Goal: Information Seeking & Learning: Learn about a topic

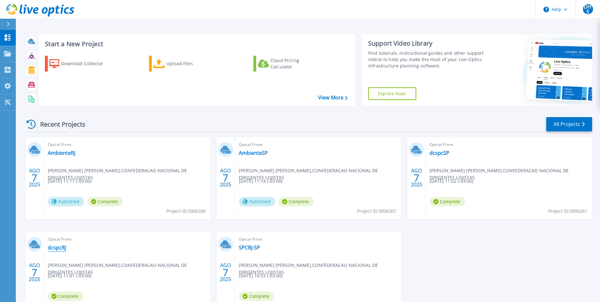
click at [64, 248] on link "dcspcRJ" at bounding box center [57, 247] width 18 height 6
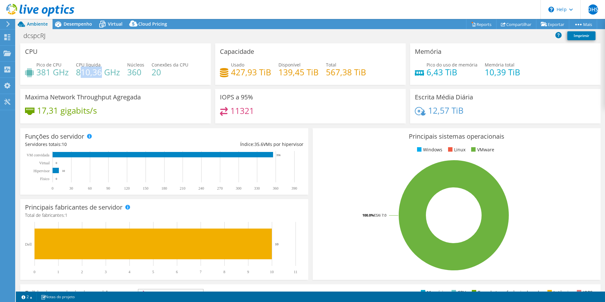
drag, startPoint x: 84, startPoint y: 71, endPoint x: 102, endPoint y: 70, distance: 17.4
click at [102, 70] on h4 "810,36 GHz" at bounding box center [98, 72] width 44 height 7
drag, startPoint x: 102, startPoint y: 70, endPoint x: 146, endPoint y: 72, distance: 44.3
click at [146, 72] on div "Pico de CPU 381 GHz CPU líquida 810,36 GHz Núcleos 360 Conexões da CPU 20" at bounding box center [115, 71] width 181 height 21
drag, startPoint x: 35, startPoint y: 72, endPoint x: 68, endPoint y: 72, distance: 32.9
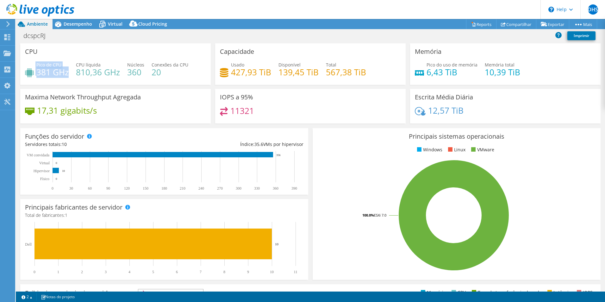
click at [68, 72] on div "Pico de CPU 381 GHz" at bounding box center [47, 68] width 44 height 14
drag, startPoint x: 229, startPoint y: 72, endPoint x: 270, endPoint y: 74, distance: 40.2
click at [270, 74] on div "Usado 427,93 TiB Disponível 139,45 TiB Total 567,38 TiB" at bounding box center [310, 71] width 181 height 21
drag, startPoint x: 270, startPoint y: 74, endPoint x: 322, endPoint y: 72, distance: 52.6
click at [322, 72] on div "Usado 427,93 TiB Disponível 139,45 TiB Total 567,38 TiB" at bounding box center [310, 71] width 181 height 21
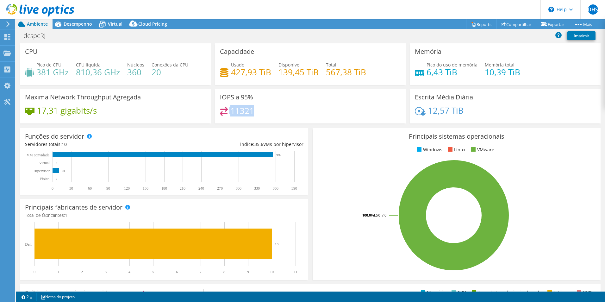
drag, startPoint x: 246, startPoint y: 113, endPoint x: 223, endPoint y: 112, distance: 23.5
click at [223, 112] on div "11321" at bounding box center [310, 114] width 181 height 14
drag, startPoint x: 454, startPoint y: 72, endPoint x: 422, endPoint y: 72, distance: 32.6
click at [422, 72] on div "Pico do uso de memória 6,43 TiB" at bounding box center [446, 68] width 63 height 14
drag, startPoint x: 523, startPoint y: 72, endPoint x: 480, endPoint y: 72, distance: 42.4
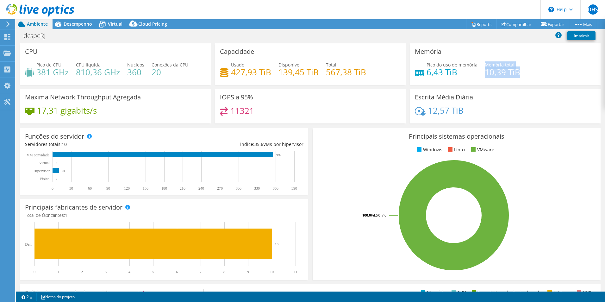
click at [480, 72] on div "Pico do uso de memória 6,43 TiB Memória total 10,39 TiB" at bounding box center [505, 71] width 181 height 21
drag, startPoint x: 480, startPoint y: 72, endPoint x: 419, endPoint y: 113, distance: 73.6
click at [419, 113] on div "12,57 TiB" at bounding box center [505, 113] width 181 height 13
drag, startPoint x: 419, startPoint y: 113, endPoint x: 531, endPoint y: 108, distance: 111.8
click at [531, 108] on div "12,57 TiB" at bounding box center [505, 113] width 181 height 13
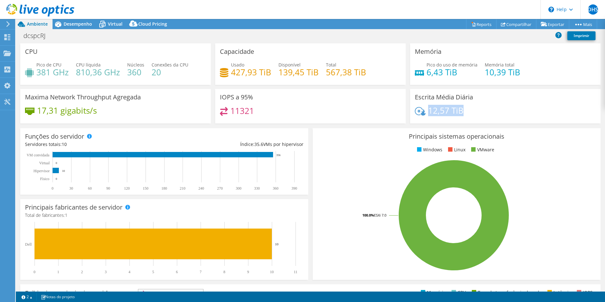
drag, startPoint x: 456, startPoint y: 112, endPoint x: 427, endPoint y: 111, distance: 29.8
click at [427, 111] on div "12,57 TiB" at bounding box center [505, 113] width 181 height 13
drag, startPoint x: 103, startPoint y: 110, endPoint x: 28, endPoint y: 110, distance: 75.0
click at [28, 110] on div "17,31 gigabits/s" at bounding box center [115, 113] width 181 height 13
click at [74, 23] on span "Desempenho" at bounding box center [78, 24] width 28 height 6
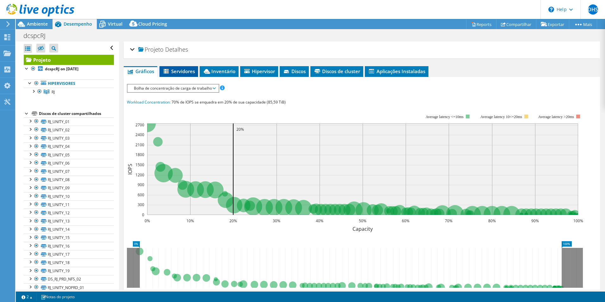
click at [186, 67] on li "Servidores" at bounding box center [179, 71] width 39 height 11
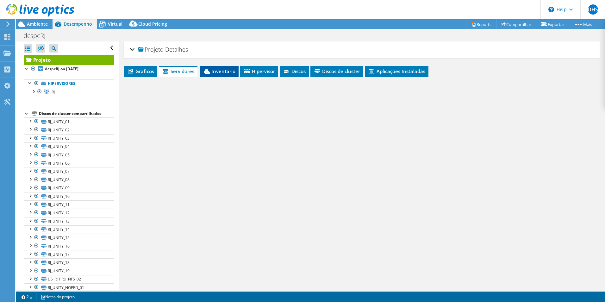
click at [221, 72] on span "Inventário" at bounding box center [219, 71] width 33 height 6
click at [250, 74] on span "Hipervisor" at bounding box center [259, 71] width 32 height 6
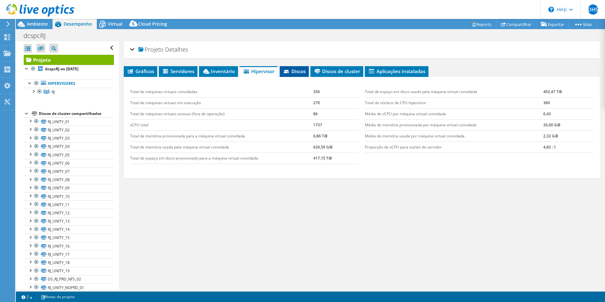
click at [303, 73] on span "Discos" at bounding box center [294, 71] width 23 height 6
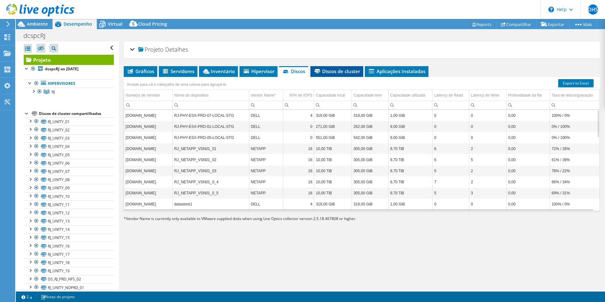
click at [337, 72] on span "Discos de cluster" at bounding box center [337, 71] width 47 height 6
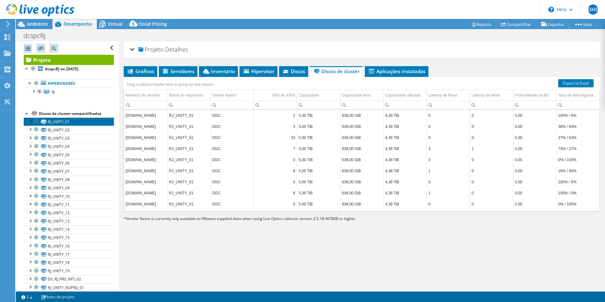
click at [89, 123] on link "RJ_UNITY_01" at bounding box center [69, 121] width 90 height 8
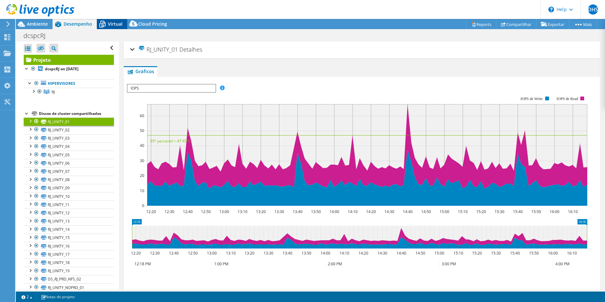
click at [107, 22] on icon at bounding box center [102, 24] width 11 height 11
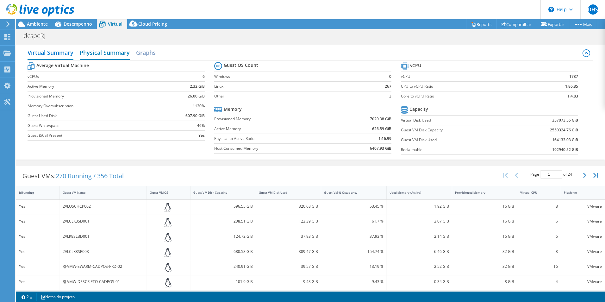
click at [96, 55] on h2 "Physical Summary" at bounding box center [105, 53] width 50 height 14
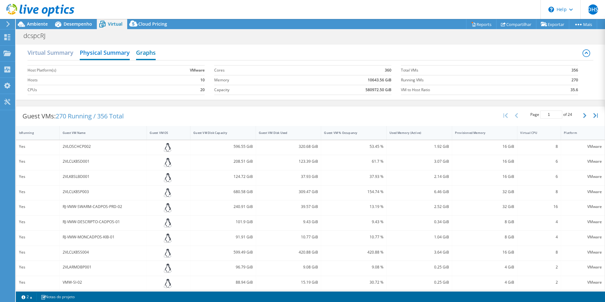
click at [155, 53] on h2 "Graphs" at bounding box center [146, 53] width 20 height 14
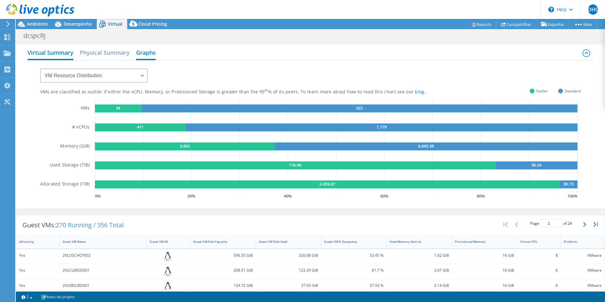
click at [38, 53] on h2 "Virtual Summary" at bounding box center [51, 53] width 46 height 14
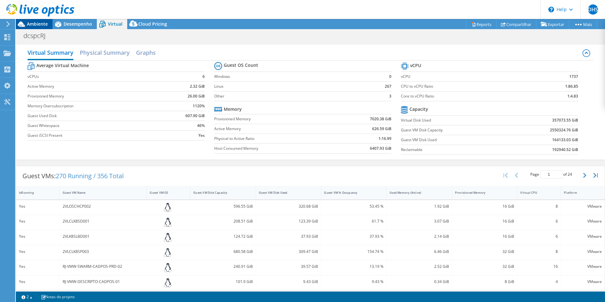
click at [28, 24] on span "Ambiente" at bounding box center [37, 24] width 21 height 6
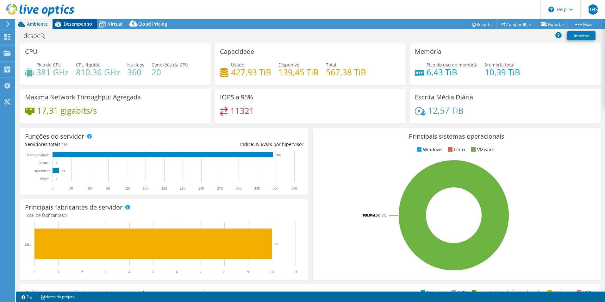
click at [77, 26] on span "Desempenho" at bounding box center [78, 24] width 28 height 6
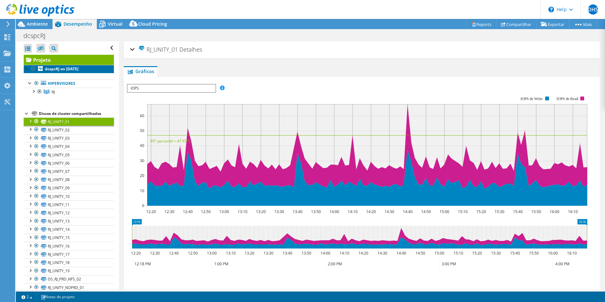
click at [53, 69] on b "dcspcRJ on 8/7/2025" at bounding box center [62, 68] width 34 height 5
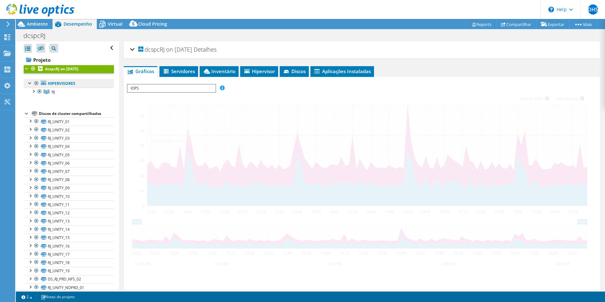
click at [57, 84] on link "Hipervisores" at bounding box center [69, 83] width 90 height 8
click at [50, 92] on link "RJ" at bounding box center [69, 92] width 90 height 8
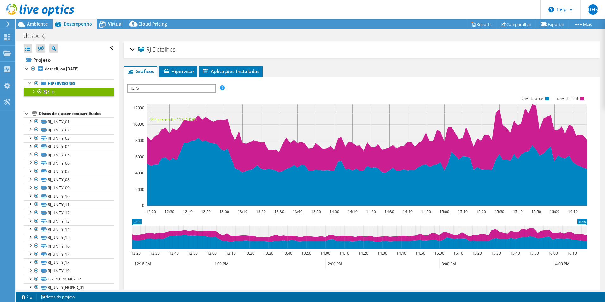
click at [134, 50] on div "RJ Detalhes" at bounding box center [362, 50] width 464 height 14
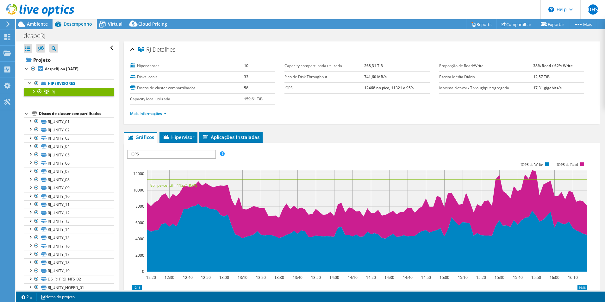
drag, startPoint x: 356, startPoint y: 78, endPoint x: 382, endPoint y: 77, distance: 26.3
click at [382, 77] on tr "Pico de Disk Throughput 741,60 MB/s" at bounding box center [357, 76] width 145 height 11
drag, startPoint x: 555, startPoint y: 79, endPoint x: 509, endPoint y: 77, distance: 46.3
click at [509, 77] on tr "Escrita Média Diária 12,57 TiB" at bounding box center [511, 76] width 145 height 11
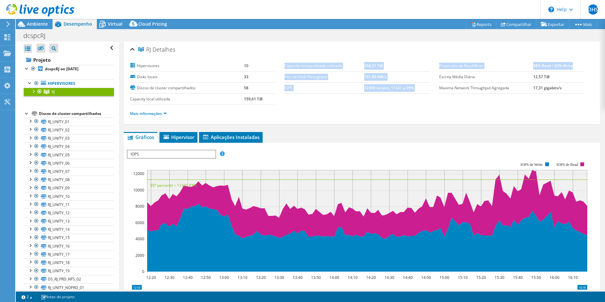
drag, startPoint x: 431, startPoint y: 65, endPoint x: 575, endPoint y: 63, distance: 143.4
click at [575, 63] on section "Hipervisores 10 Disks locais 33 Discos de cluster compartilhados 58 Capacity lo…" at bounding box center [362, 91] width 464 height 62
drag, startPoint x: 575, startPoint y: 63, endPoint x: 536, endPoint y: 68, distance: 39.3
click at [536, 68] on td "38% Read / 62% Write" at bounding box center [558, 65] width 51 height 11
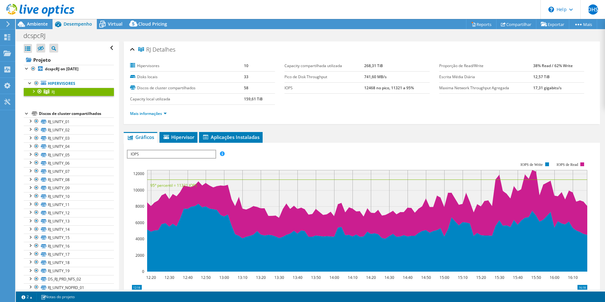
drag, startPoint x: 525, startPoint y: 66, endPoint x: 547, endPoint y: 66, distance: 22.2
click at [547, 66] on tr "Proporção de Read/Write 38% Read / 62% Write" at bounding box center [511, 65] width 145 height 11
click at [548, 65] on td "38% Read / 62% Write" at bounding box center [558, 65] width 51 height 11
drag, startPoint x: 528, startPoint y: 66, endPoint x: 569, endPoint y: 68, distance: 40.6
click at [569, 68] on tr "Proporção de Read/Write 38% Read / 62% Write" at bounding box center [511, 65] width 145 height 11
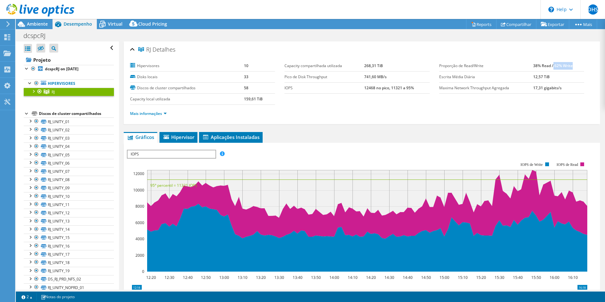
click at [544, 68] on b "38% Read / 62% Write" at bounding box center [553, 65] width 40 height 5
drag, startPoint x: 546, startPoint y: 65, endPoint x: 525, endPoint y: 65, distance: 20.9
click at [525, 65] on tr "Proporção de Read/Write 38% Read / 62% Write" at bounding box center [511, 65] width 145 height 11
drag, startPoint x: 525, startPoint y: 65, endPoint x: 551, endPoint y: 66, distance: 26.0
click at [551, 66] on td "38% Read / 62% Write" at bounding box center [558, 65] width 51 height 11
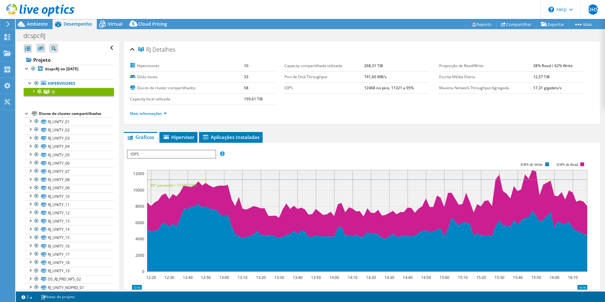
drag, startPoint x: 551, startPoint y: 66, endPoint x: 532, endPoint y: 67, distance: 19.0
click at [533, 67] on b "38% Read / 62% Write" at bounding box center [553, 65] width 40 height 5
click at [573, 67] on td "38% Read / 62% Write" at bounding box center [558, 65] width 51 height 11
drag, startPoint x: 527, startPoint y: 65, endPoint x: 550, endPoint y: 66, distance: 23.8
click at [550, 66] on tr "Proporção de Read/Write 38% Read / 62% Write" at bounding box center [511, 65] width 145 height 11
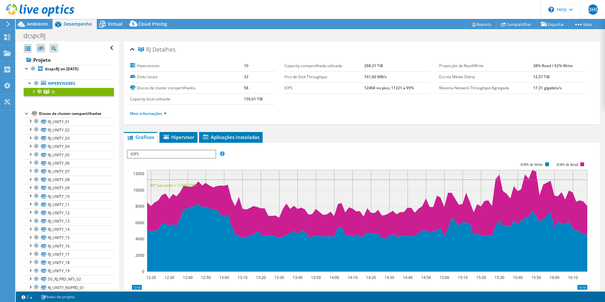
drag, startPoint x: 550, startPoint y: 66, endPoint x: 550, endPoint y: 86, distance: 19.9
click at [550, 86] on b "17,31 gigabits/s" at bounding box center [547, 87] width 28 height 5
drag, startPoint x: 571, startPoint y: 65, endPoint x: 540, endPoint y: 66, distance: 31.0
click at [540, 66] on td "38% Read / 62% Write" at bounding box center [558, 65] width 51 height 11
drag, startPoint x: 540, startPoint y: 66, endPoint x: 529, endPoint y: 66, distance: 11.1
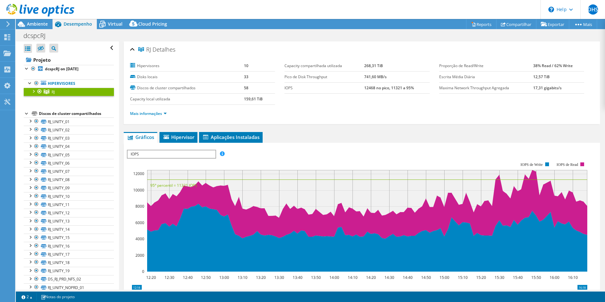
click at [533, 66] on b "38% Read / 62% Write" at bounding box center [553, 65] width 40 height 5
drag, startPoint x: 525, startPoint y: 66, endPoint x: 546, endPoint y: 65, distance: 20.6
click at [546, 65] on tr "Proporção de Read/Write 38% Read / 62% Write" at bounding box center [511, 65] width 145 height 11
drag, startPoint x: 546, startPoint y: 65, endPoint x: 571, endPoint y: 68, distance: 25.5
click at [571, 68] on td "38% Read / 62% Write" at bounding box center [558, 65] width 51 height 11
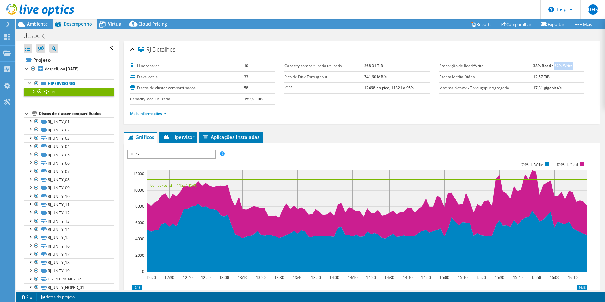
drag, startPoint x: 573, startPoint y: 64, endPoint x: 551, endPoint y: 65, distance: 22.2
click at [551, 65] on td "38% Read / 62% Write" at bounding box center [558, 65] width 51 height 11
click at [40, 8] on icon at bounding box center [40, 10] width 68 height 13
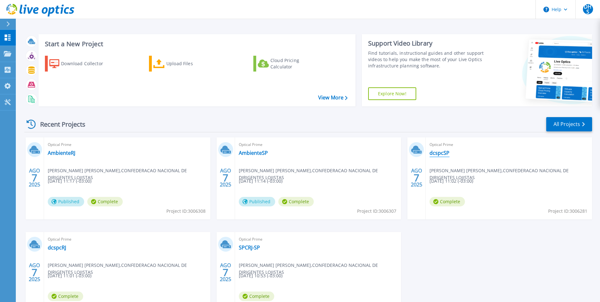
click at [442, 153] on link "dcspcSP" at bounding box center [440, 153] width 20 height 6
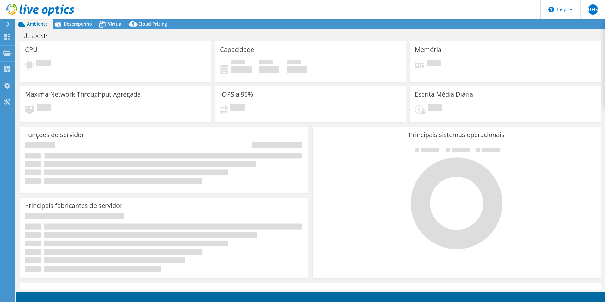
select select "USD"
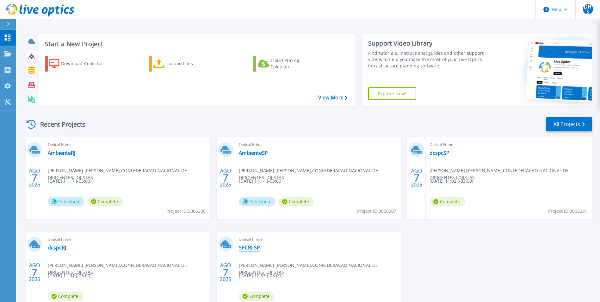
click at [250, 248] on link "SPCRJ-SP" at bounding box center [249, 247] width 21 height 6
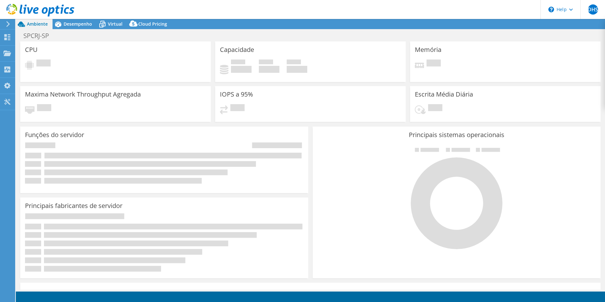
select select "USD"
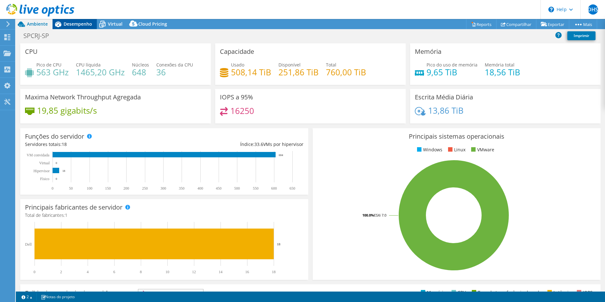
click at [71, 24] on span "Desempenho" at bounding box center [78, 24] width 28 height 6
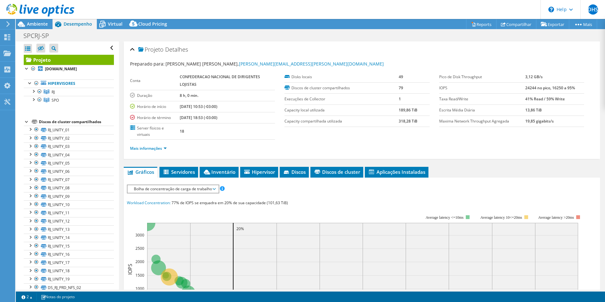
click at [28, 9] on use at bounding box center [40, 10] width 68 height 13
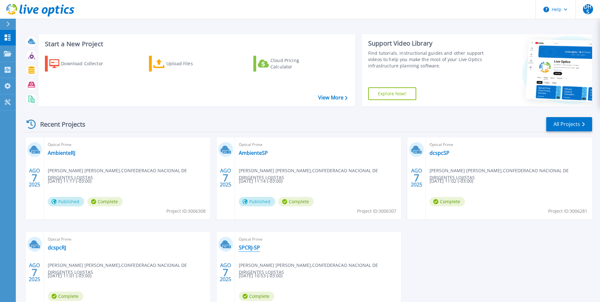
click at [250, 247] on link "SPCRJ-SP" at bounding box center [249, 247] width 21 height 6
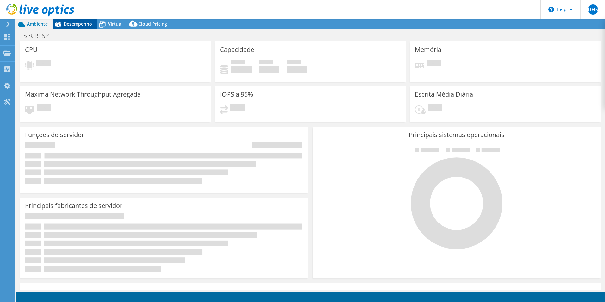
click at [75, 23] on span "Desempenho" at bounding box center [78, 24] width 28 height 6
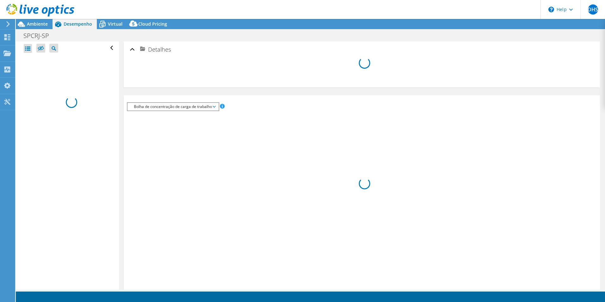
select select "USD"
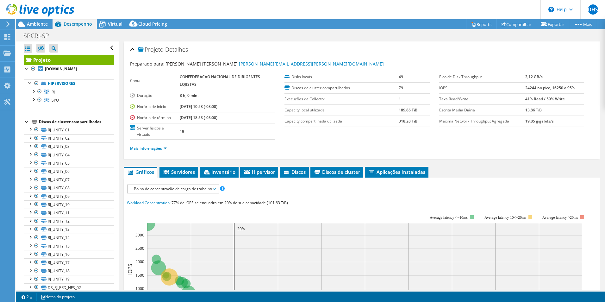
drag, startPoint x: 565, startPoint y: 98, endPoint x: 515, endPoint y: 99, distance: 50.0
click at [515, 99] on tr "Taxa Read/Write 41% Read / 59% Write" at bounding box center [511, 98] width 145 height 11
drag, startPoint x: 515, startPoint y: 99, endPoint x: 534, endPoint y: 100, distance: 19.3
click at [534, 100] on b "41% Read / 59% Write" at bounding box center [545, 98] width 40 height 5
drag, startPoint x: 520, startPoint y: 101, endPoint x: 539, endPoint y: 98, distance: 19.2
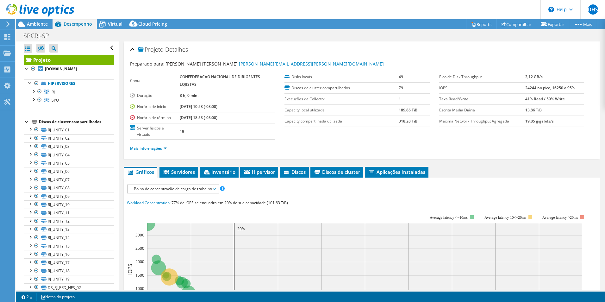
click at [539, 98] on tr "Taxa Read/Write 41% Read / 59% Write" at bounding box center [511, 98] width 145 height 11
click at [539, 99] on td "41% Read / 59% Write" at bounding box center [554, 98] width 59 height 11
click at [41, 24] on span "Ambiente" at bounding box center [37, 24] width 21 height 6
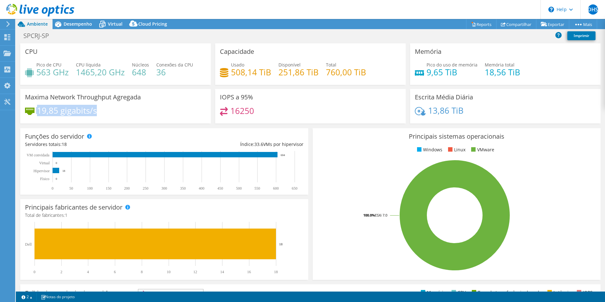
drag, startPoint x: 105, startPoint y: 115, endPoint x: 33, endPoint y: 114, distance: 71.5
click at [33, 114] on div "19,85 gigabits/s" at bounding box center [115, 113] width 181 height 13
click at [30, 9] on icon at bounding box center [40, 10] width 68 height 13
